Goal: Information Seeking & Learning: Learn about a topic

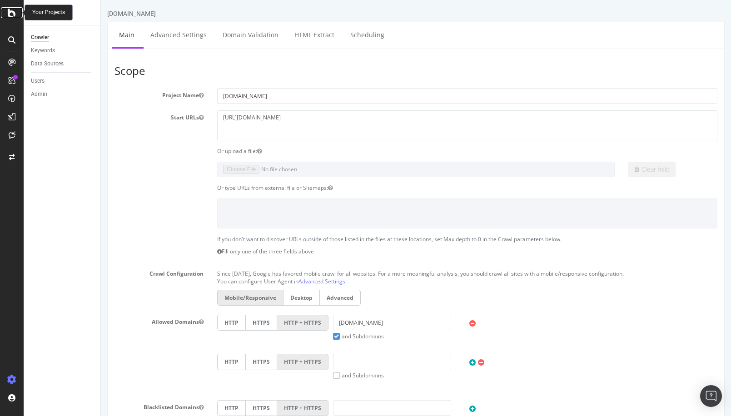
click at [12, 11] on icon at bounding box center [12, 12] width 8 height 11
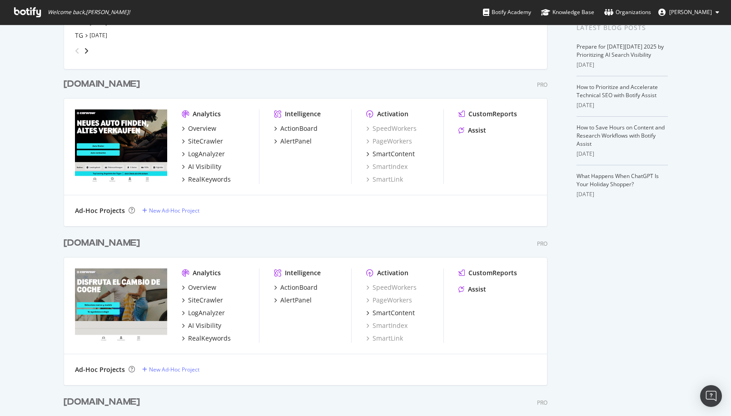
scroll to position [298, 0]
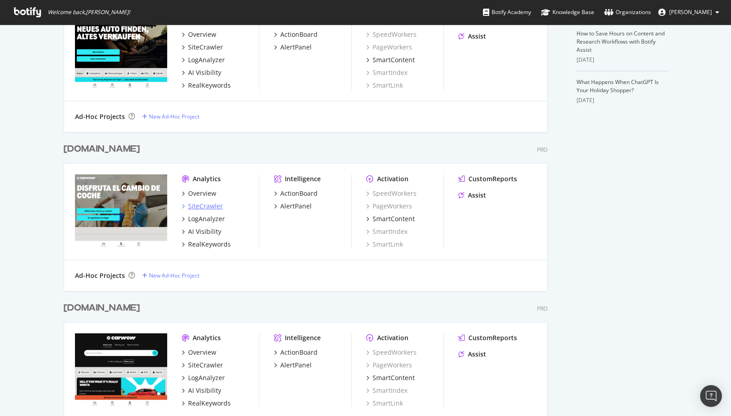
click at [197, 204] on div "SiteCrawler" at bounding box center [205, 206] width 35 height 9
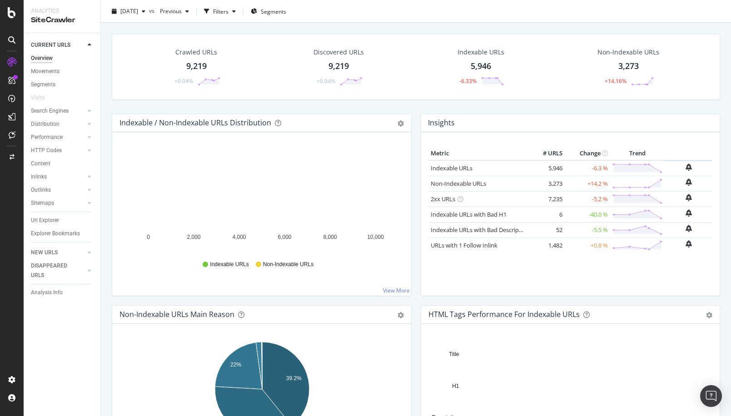
scroll to position [212, 0]
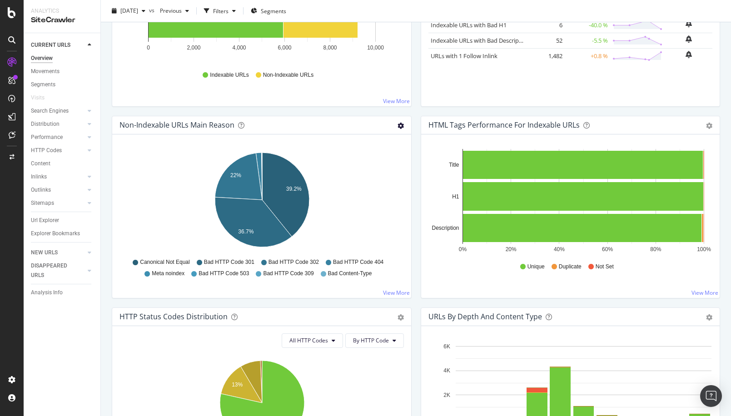
click at [398, 125] on icon "gear" at bounding box center [401, 126] width 6 height 6
click at [365, 161] on span "Table" at bounding box center [369, 160] width 83 height 12
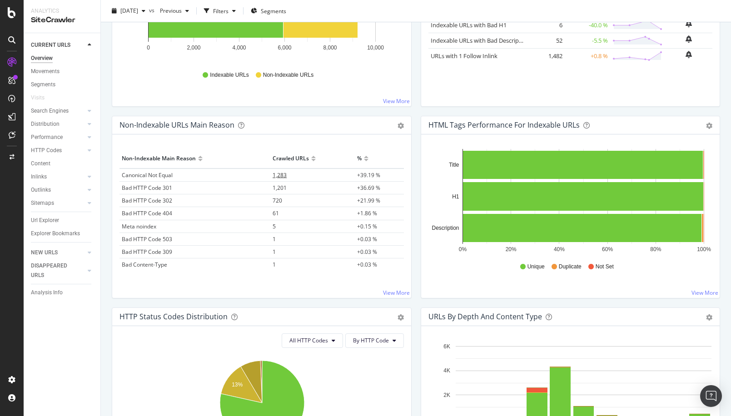
click at [279, 174] on span "1,283" at bounding box center [280, 175] width 14 height 8
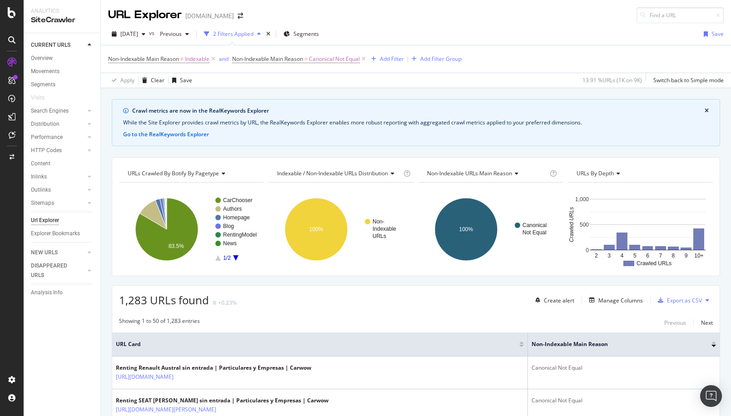
scroll to position [117, 0]
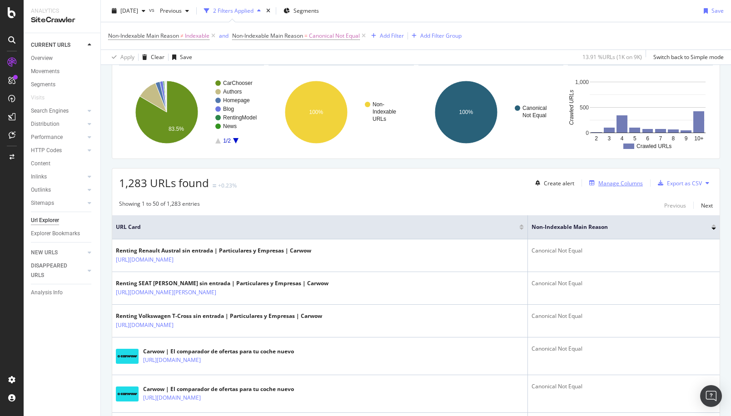
click at [618, 180] on div "Manage Columns" at bounding box center [621, 184] width 45 height 8
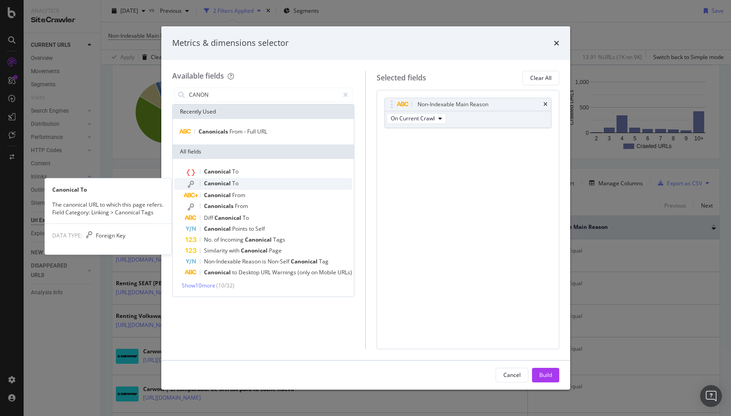
type input "CANON"
click at [227, 180] on span "Canonical" at bounding box center [218, 184] width 28 height 8
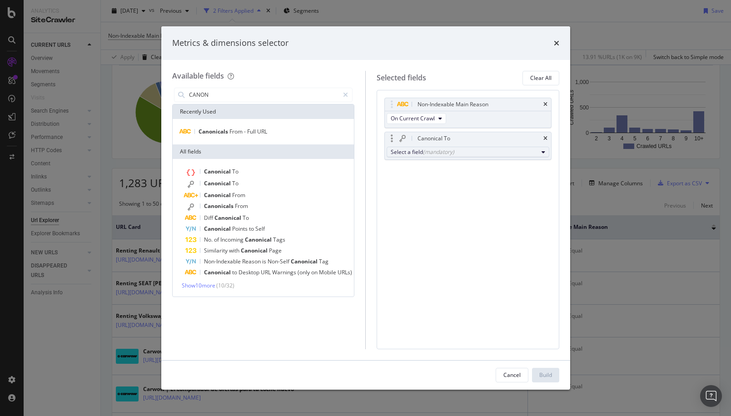
click at [456, 153] on div "Select a field (mandatory)" at bounding box center [464, 152] width 147 height 8
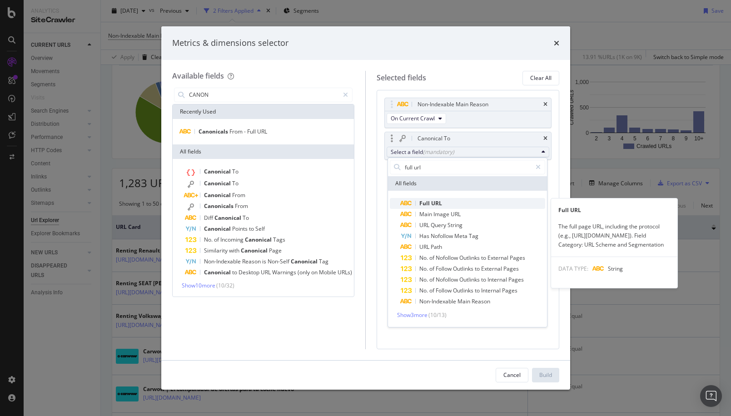
type input "full url"
click at [460, 206] on span "Full URL" at bounding box center [473, 203] width 145 height 11
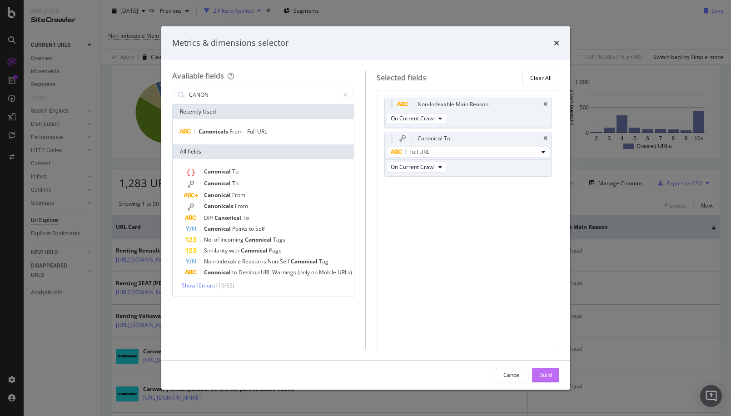
click at [544, 375] on div "Build" at bounding box center [545, 375] width 13 height 8
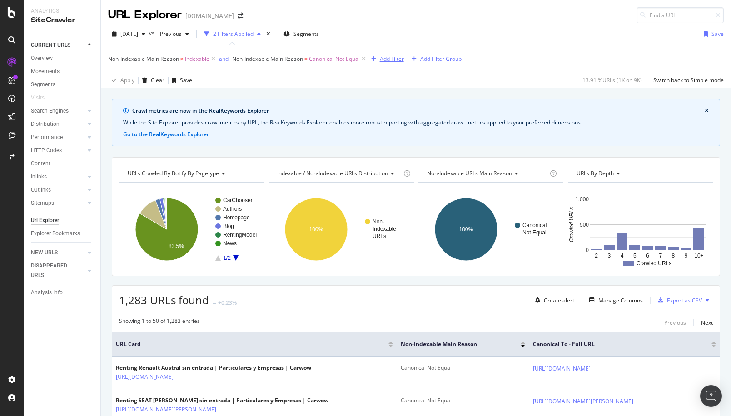
click at [396, 60] on div "Add Filter" at bounding box center [392, 59] width 24 height 8
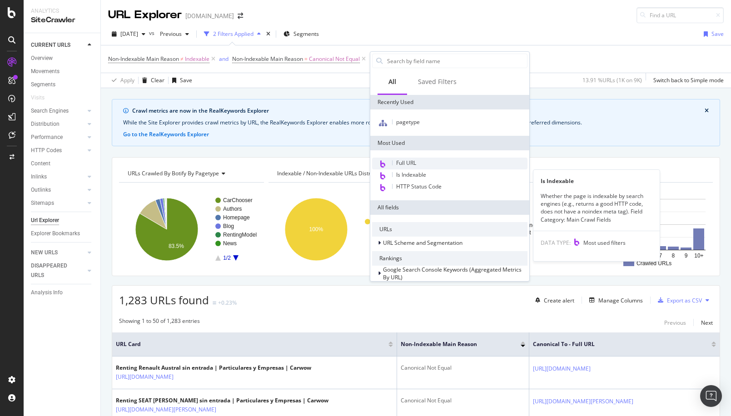
click at [415, 163] on span "Full URL" at bounding box center [406, 163] width 20 height 8
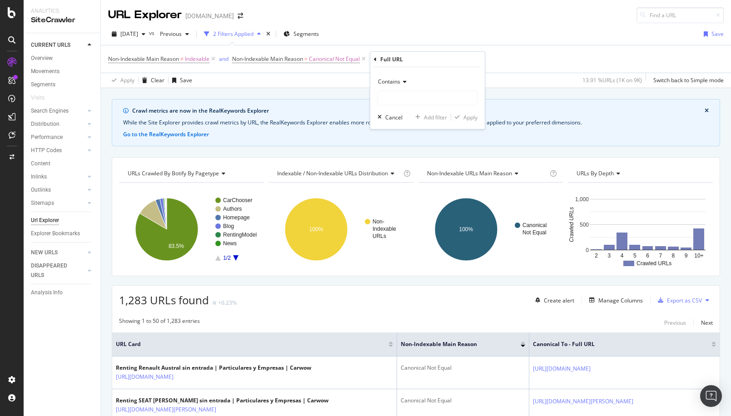
click at [399, 87] on div "Contains" at bounding box center [428, 82] width 100 height 15
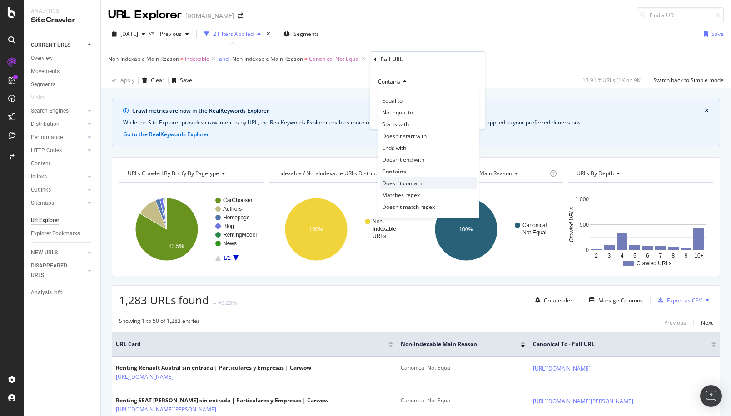
click at [407, 183] on span "Doesn't contain" at bounding box center [402, 184] width 40 height 8
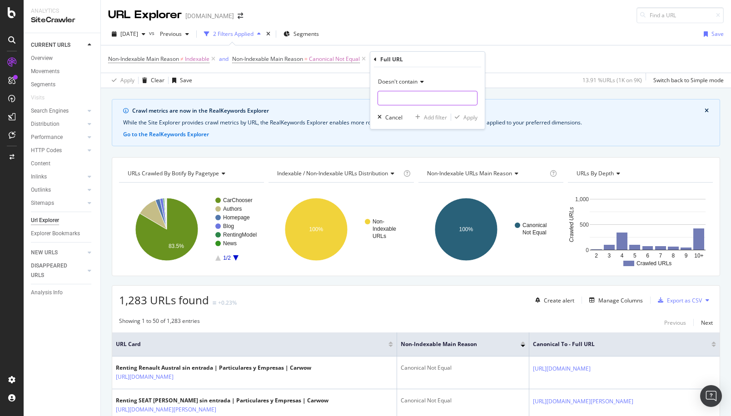
click at [400, 94] on input "text" at bounding box center [427, 98] width 99 height 15
type input "page="
click at [470, 117] on div "Apply" at bounding box center [471, 118] width 14 height 8
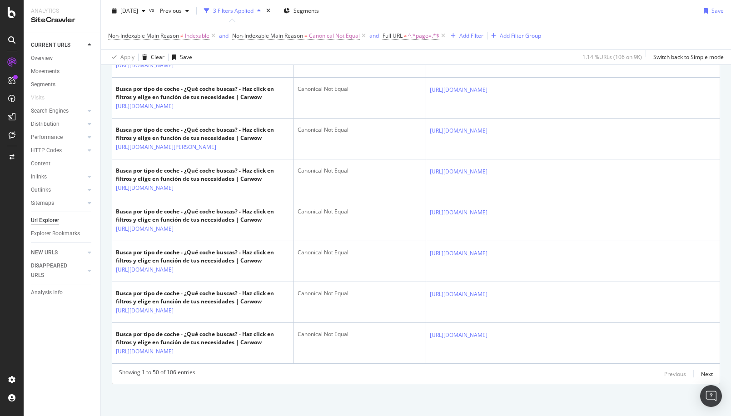
scroll to position [2330, 0]
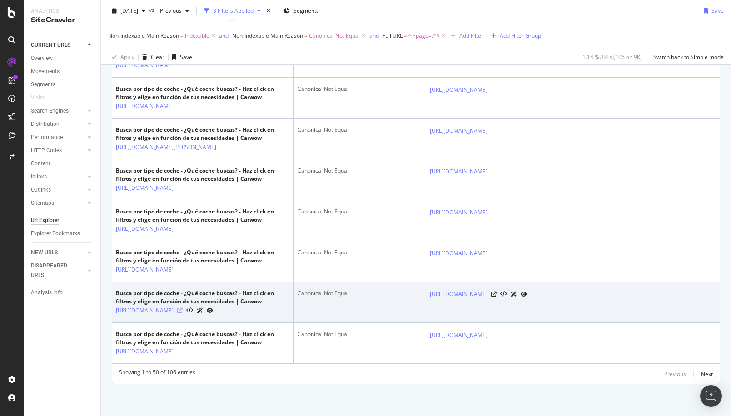
click at [183, 308] on icon at bounding box center [179, 310] width 5 height 5
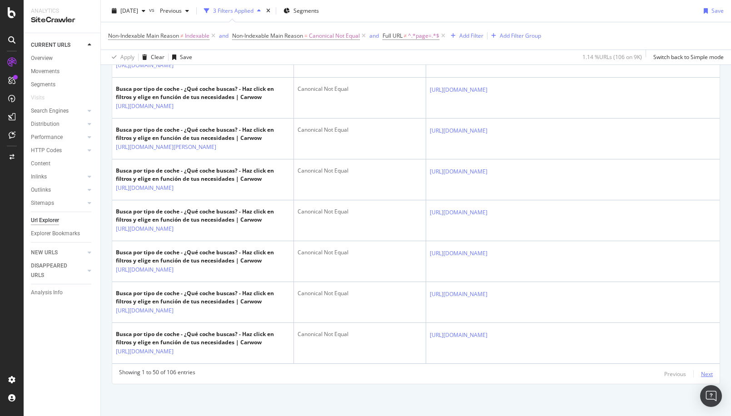
click at [706, 374] on div "Next" at bounding box center [707, 374] width 12 height 8
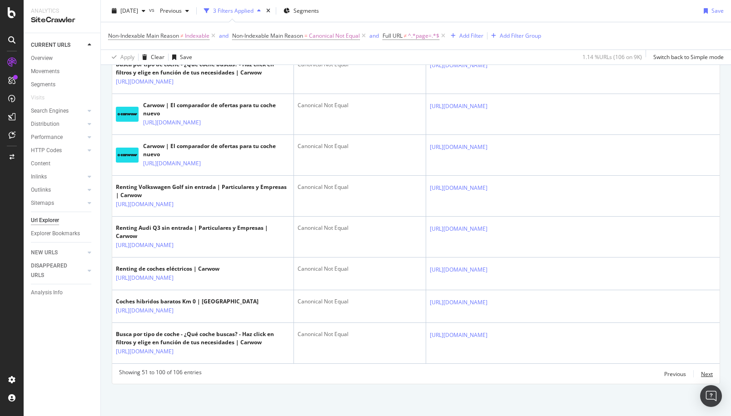
scroll to position [2373, 0]
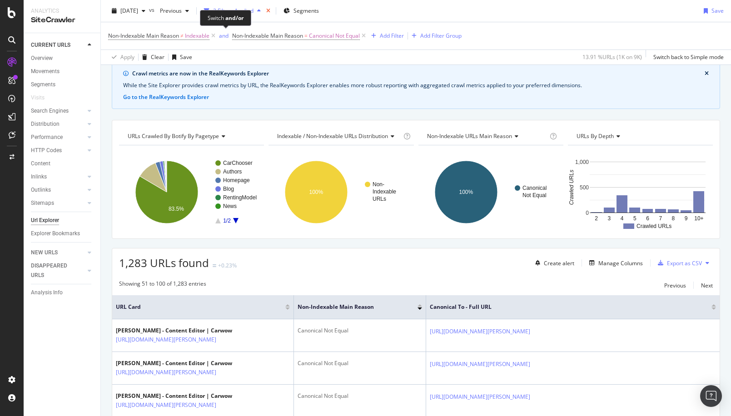
scroll to position [2061, 0]
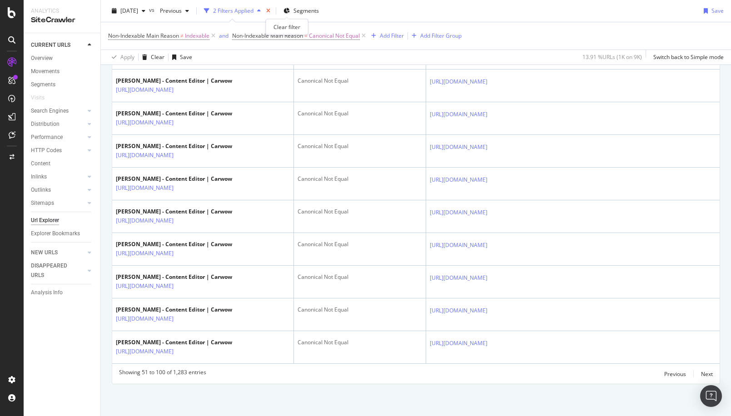
click at [270, 12] on icon "times" at bounding box center [268, 10] width 4 height 5
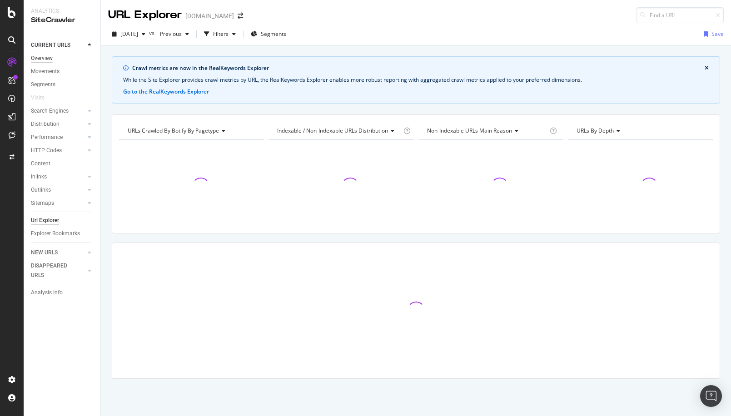
click at [46, 55] on div "Overview" at bounding box center [42, 59] width 22 height 10
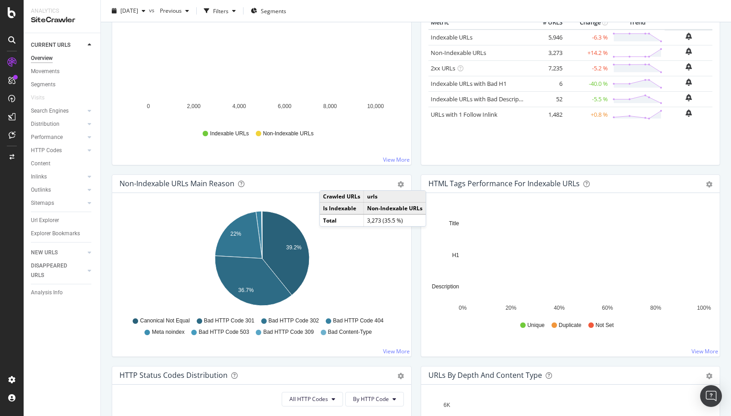
scroll to position [168, 0]
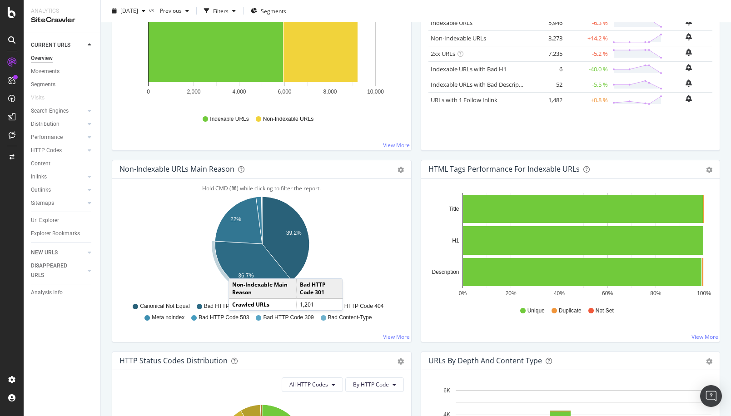
click at [238, 270] on icon "A chart." at bounding box center [253, 266] width 77 height 50
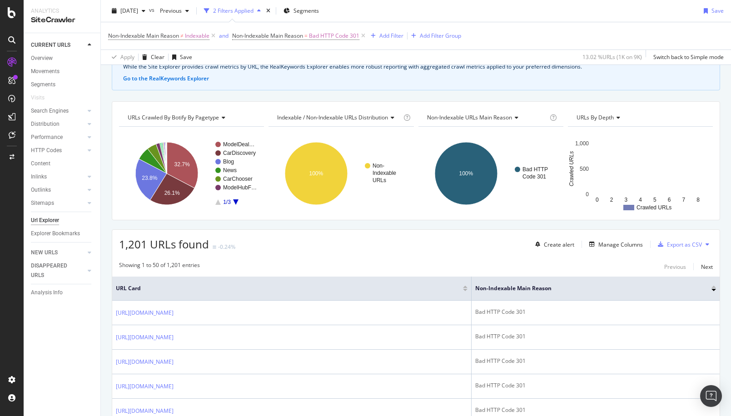
scroll to position [65, 0]
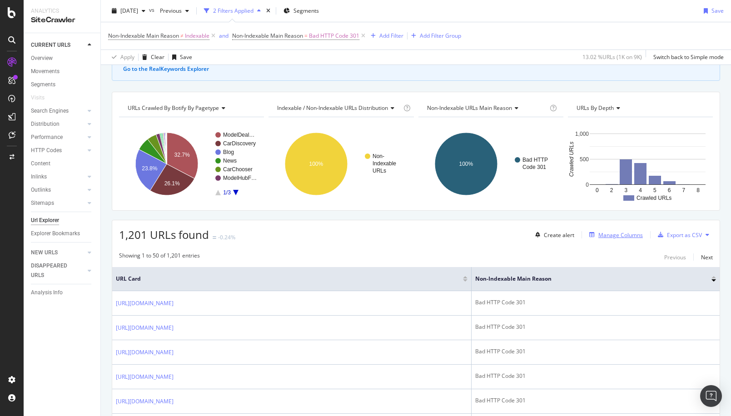
click at [619, 240] on div "Manage Columns" at bounding box center [614, 235] width 57 height 10
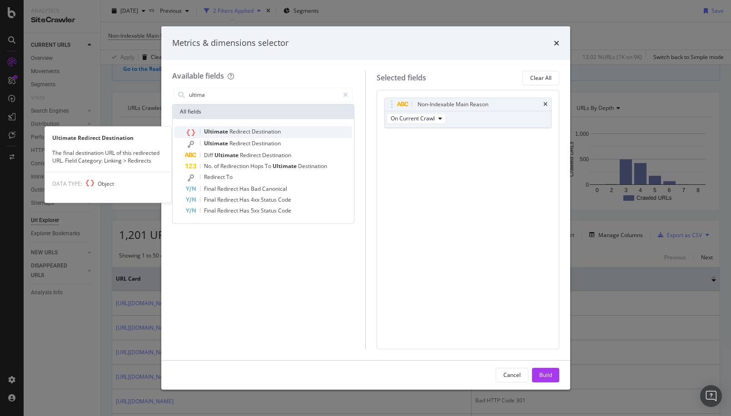
type input "ultima"
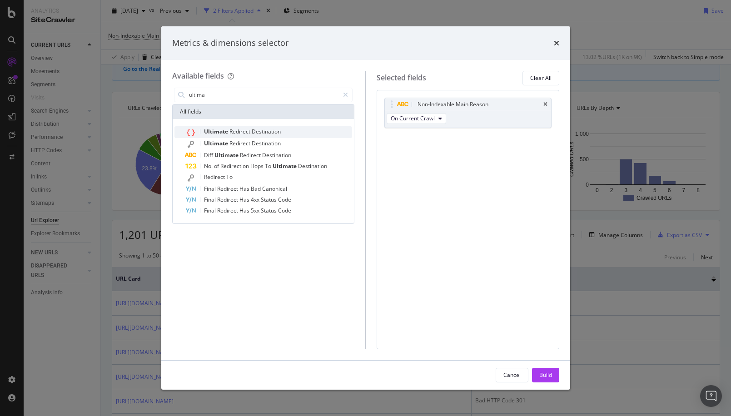
click at [237, 134] on span "Redirect" at bounding box center [241, 132] width 22 height 8
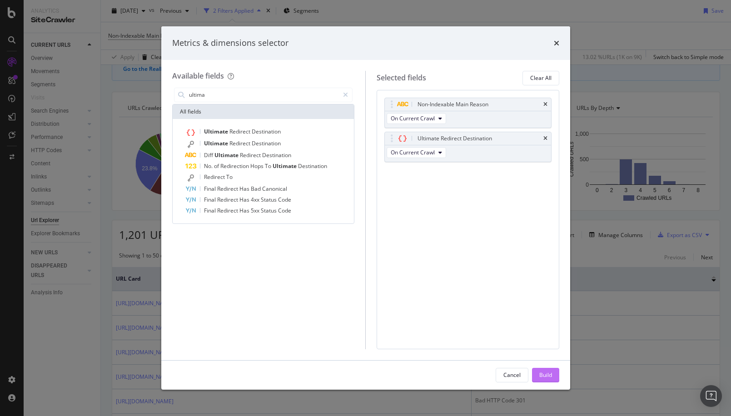
click at [546, 376] on div "Build" at bounding box center [545, 375] width 13 height 8
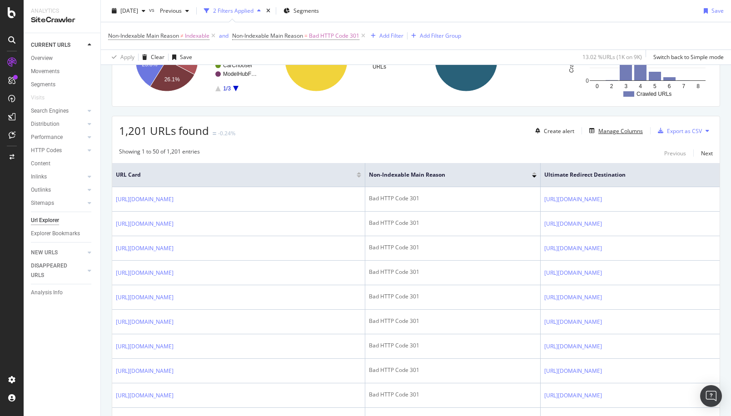
scroll to position [161, 0]
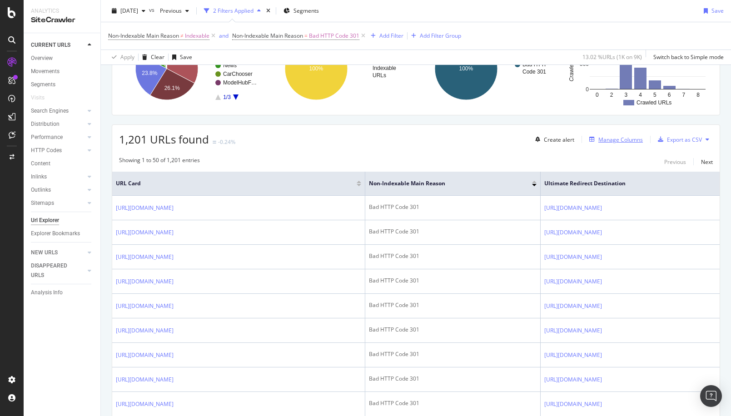
click at [617, 141] on div "Manage Columns" at bounding box center [621, 140] width 45 height 8
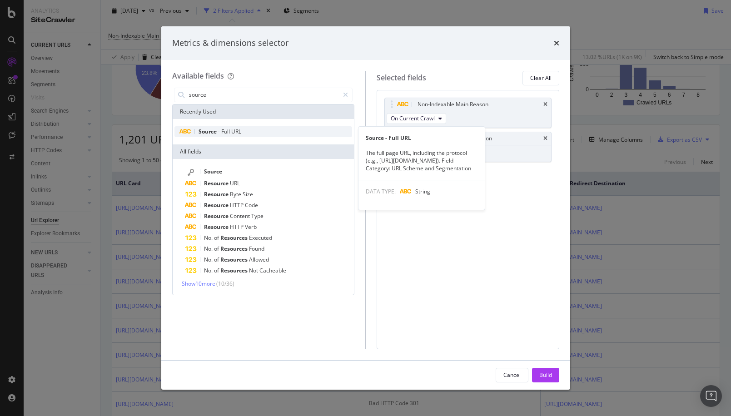
click at [282, 136] on div "Source - Full URL" at bounding box center [264, 131] width 178 height 11
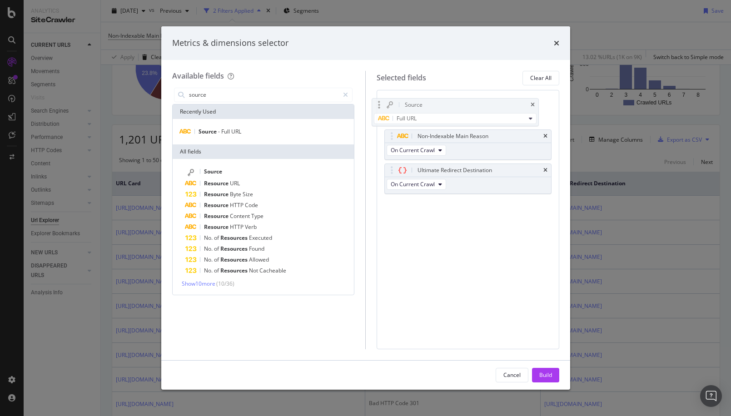
drag, startPoint x: 420, startPoint y: 171, endPoint x: 407, endPoint y: 105, distance: 68.0
click at [407, 104] on body "Analytics SiteCrawler CURRENT URLS Overview Movements Segments Visits Search En…" at bounding box center [365, 208] width 731 height 416
click at [232, 95] on input "source" at bounding box center [263, 95] width 151 height 14
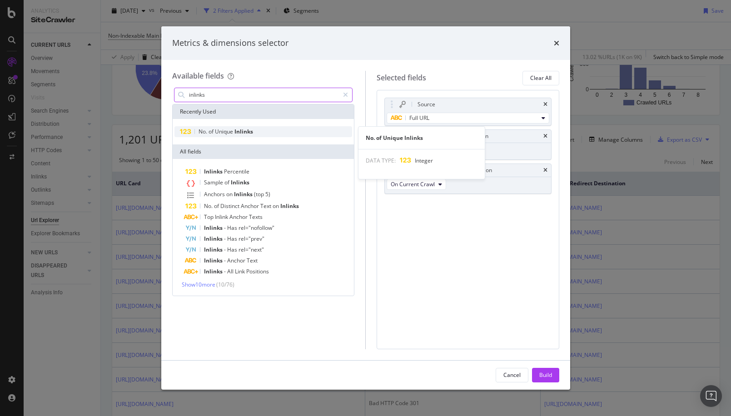
type input "inlinks"
click at [235, 130] on span "Inlinks" at bounding box center [244, 132] width 19 height 8
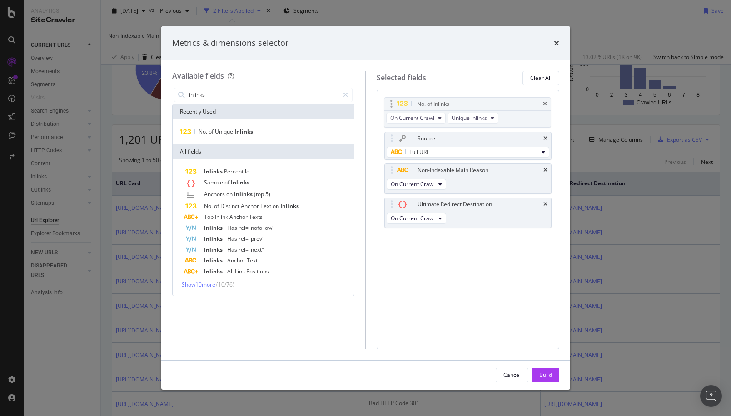
drag, startPoint x: 421, startPoint y: 206, endPoint x: 421, endPoint y: 105, distance: 100.4
click at [421, 105] on body "Analytics SiteCrawler CURRENT URLS Overview Movements Segments Visits Search En…" at bounding box center [365, 208] width 731 height 416
click at [547, 170] on icon "times" at bounding box center [546, 170] width 4 height 5
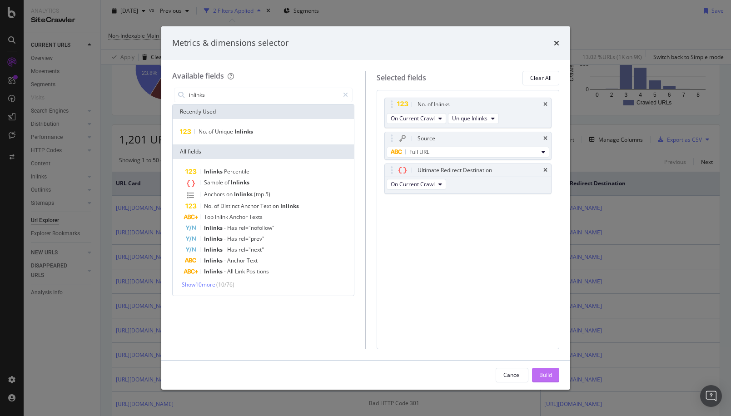
click at [550, 375] on div "Build" at bounding box center [545, 375] width 13 height 8
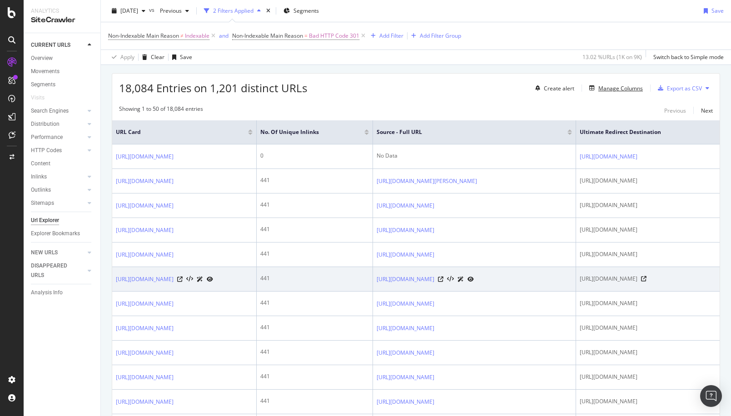
scroll to position [221, 0]
